Goal: Task Accomplishment & Management: Use online tool/utility

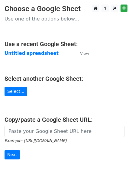
scroll to position [30, 0]
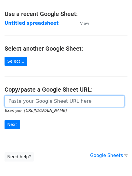
click at [37, 102] on input "url" at bounding box center [64, 100] width 119 height 11
click at [44, 99] on input "url" at bounding box center [64, 100] width 119 height 11
type input "https://docs.google.com/spreadsheets/d/1fgDee6fKrOISCtpuVWSxEhujEtWkZC22KWpP20m…"
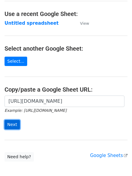
click at [13, 123] on input "Next" at bounding box center [12, 124] width 15 height 9
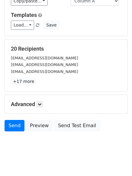
scroll to position [58, 0]
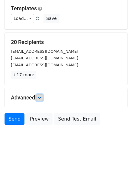
click at [40, 98] on icon at bounding box center [40, 98] width 4 height 4
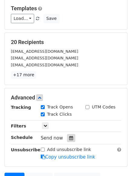
click at [69, 139] on icon at bounding box center [71, 138] width 4 height 4
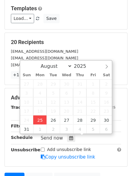
type input "2025-08-25 12:31"
type input "31"
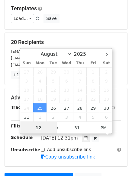
scroll to position [0, 0]
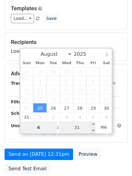
type input "4"
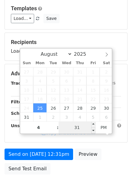
type input "2025-08-25 16:31"
type input "04"
click at [79, 128] on input "31" at bounding box center [76, 127] width 37 height 12
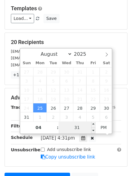
type input "0"
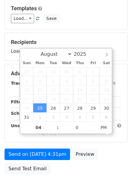
type input "2025-08-25 16:00"
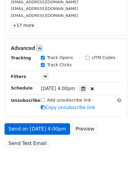
scroll to position [119, 0]
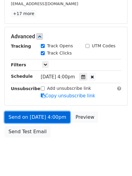
click at [31, 116] on link "Send on Aug 25 at 4:00pm" at bounding box center [37, 116] width 65 height 11
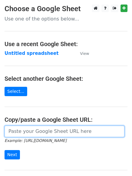
click at [36, 132] on input "url" at bounding box center [64, 130] width 119 height 11
type input "https://docs.google.com/spreadsheets/d/1fgDee6fKrOISCtpuVWSxEhujEtWkZC22KWpP20m…"
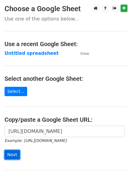
click at [11, 151] on input "Next" at bounding box center [12, 154] width 15 height 9
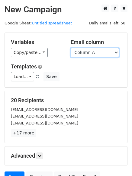
click at [117, 51] on select "Column A Column B Column C" at bounding box center [94, 52] width 48 height 9
select select "Column B"
click at [70, 48] on select "Column A Column B Column C" at bounding box center [94, 52] width 48 height 9
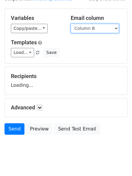
scroll to position [34, 0]
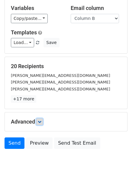
click at [41, 122] on icon at bounding box center [40, 122] width 4 height 4
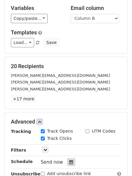
click at [69, 162] on icon at bounding box center [71, 162] width 4 height 4
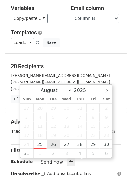
type input "2025-08-26 12:00"
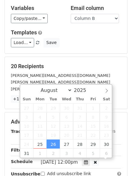
scroll to position [0, 0]
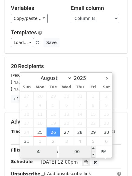
type input "4"
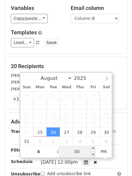
type input "2025-08-26 16:00"
type input "04"
click at [80, 152] on input "00" at bounding box center [76, 151] width 37 height 12
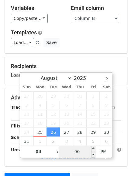
type input "8"
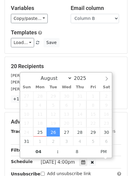
type input "2025-08-26 16:08"
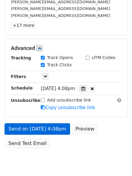
scroll to position [132, 0]
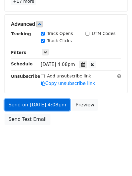
click at [28, 103] on link "Send on Aug 26 at 4:08pm" at bounding box center [37, 104] width 65 height 11
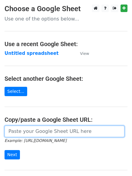
click at [54, 132] on input "url" at bounding box center [64, 130] width 119 height 11
type input "[URL][DOMAIN_NAME]"
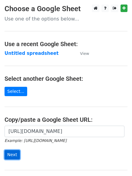
click at [13, 153] on input "Next" at bounding box center [12, 154] width 15 height 9
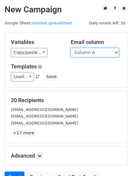
click at [117, 51] on select "Column A Column B Column C" at bounding box center [94, 52] width 48 height 9
select select "Column C"
click at [70, 48] on select "Column A Column B Column C" at bounding box center [94, 52] width 48 height 9
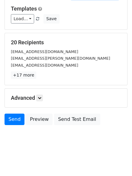
scroll to position [58, 0]
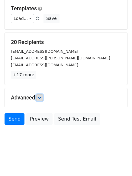
click at [39, 96] on icon at bounding box center [40, 98] width 4 height 4
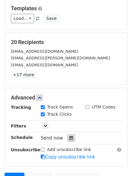
click at [69, 137] on icon at bounding box center [71, 138] width 4 height 4
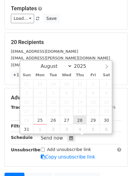
type input "[DATE] 12:00"
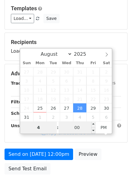
type input "4"
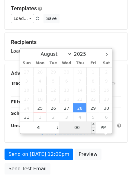
type input "[DATE] 16:00"
type input "04"
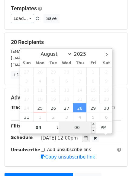
click at [79, 131] on input "00" at bounding box center [76, 127] width 37 height 12
type input "10"
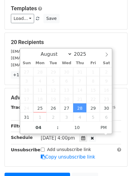
type input "[DATE] 16:10"
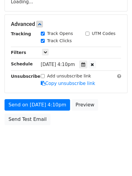
scroll to position [126, 0]
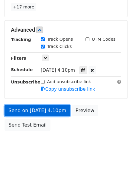
click at [27, 108] on link "Send on [DATE] 4:10pm" at bounding box center [37, 110] width 65 height 11
